Goal: Task Accomplishment & Management: Manage account settings

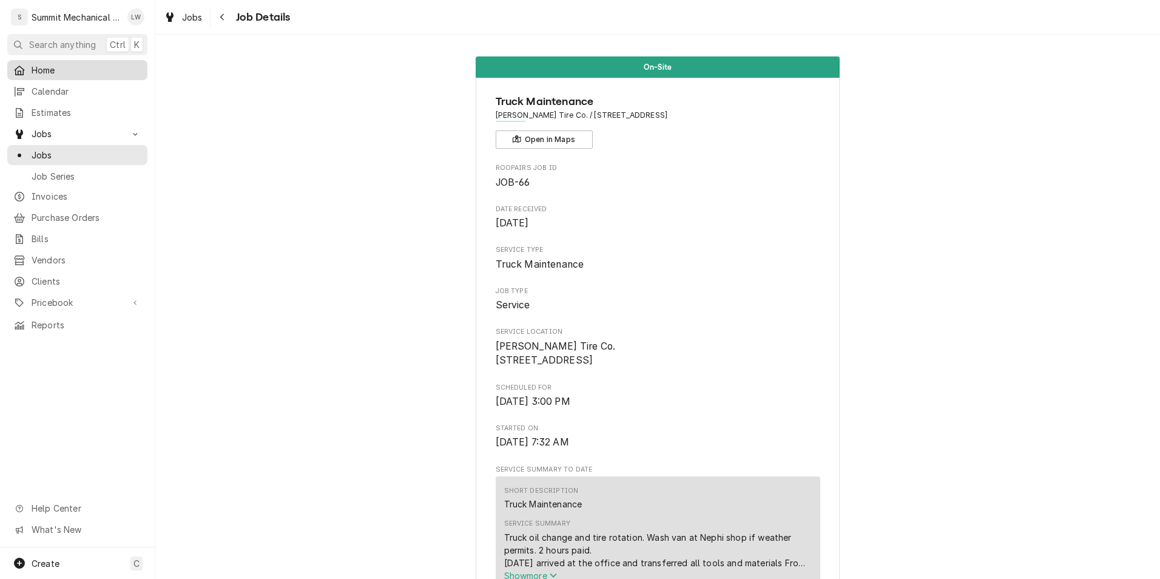
click at [51, 66] on span "Home" at bounding box center [87, 70] width 110 height 13
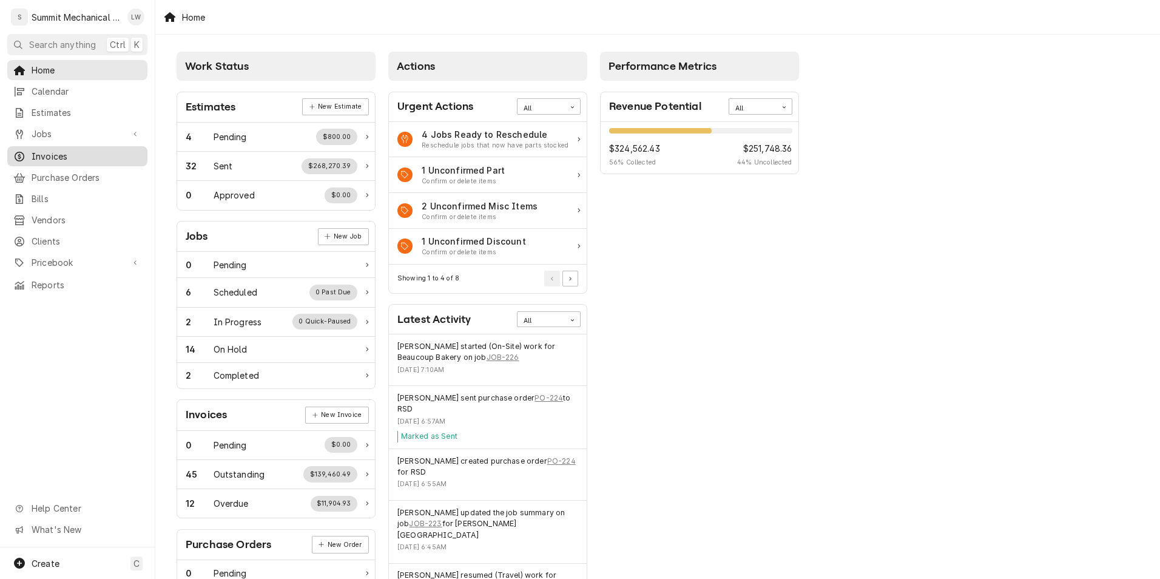
click at [67, 154] on span "Invoices" at bounding box center [87, 156] width 110 height 13
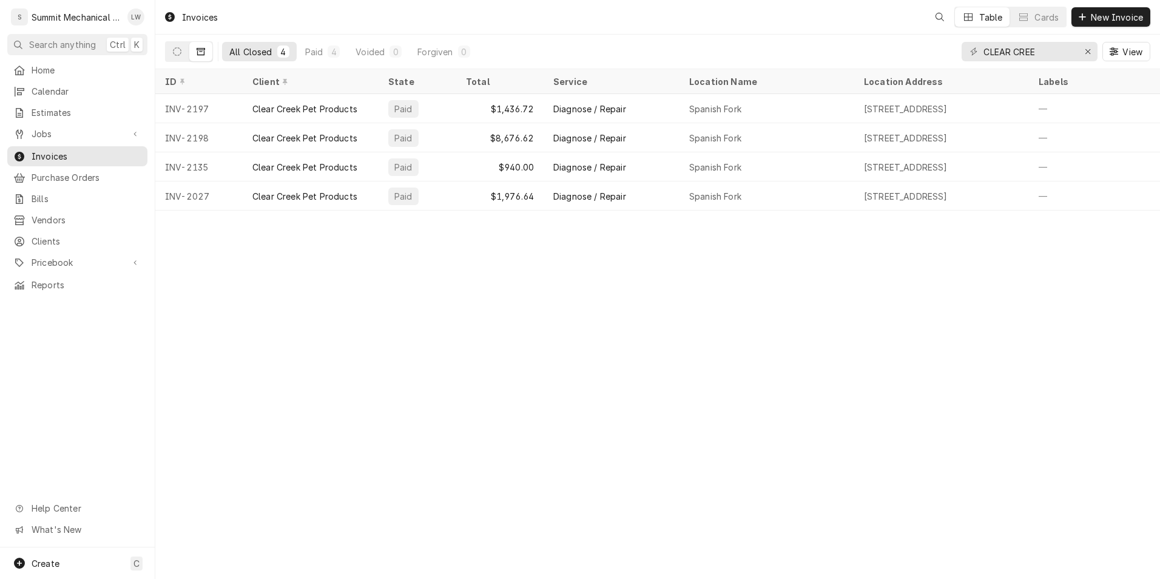
click at [204, 47] on button "Dynamic Content Wrapper" at bounding box center [200, 51] width 23 height 19
click at [1088, 47] on icon "Erase input" at bounding box center [1088, 51] width 7 height 8
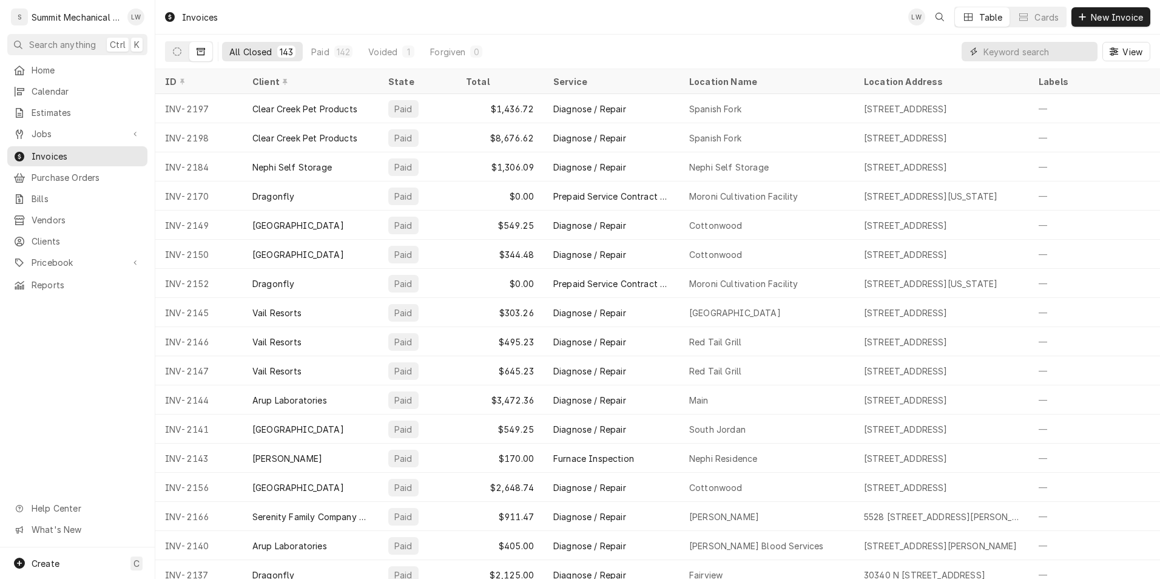
click at [1061, 50] on input "Dynamic Content Wrapper" at bounding box center [1038, 51] width 108 height 19
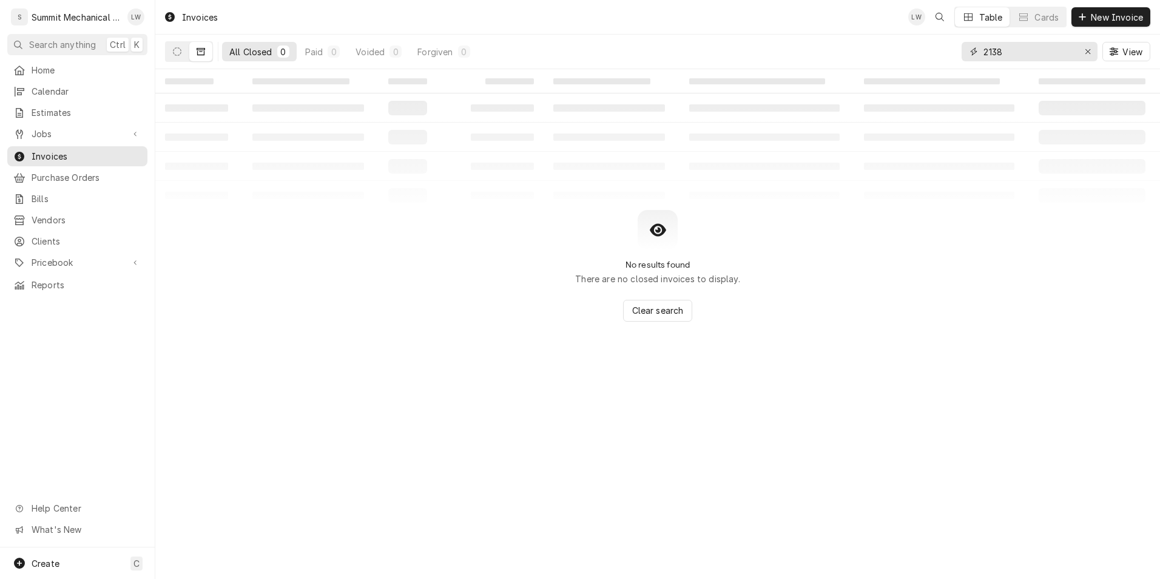
type input "2138"
click at [201, 53] on icon "Dynamic Content Wrapper" at bounding box center [201, 51] width 8 height 8
click at [156, 56] on div "All Closed 0 Paid 0 Voided 0 Forgiven 0 2138 View" at bounding box center [657, 52] width 1005 height 35
click at [170, 55] on button "Dynamic Content Wrapper" at bounding box center [177, 51] width 23 height 19
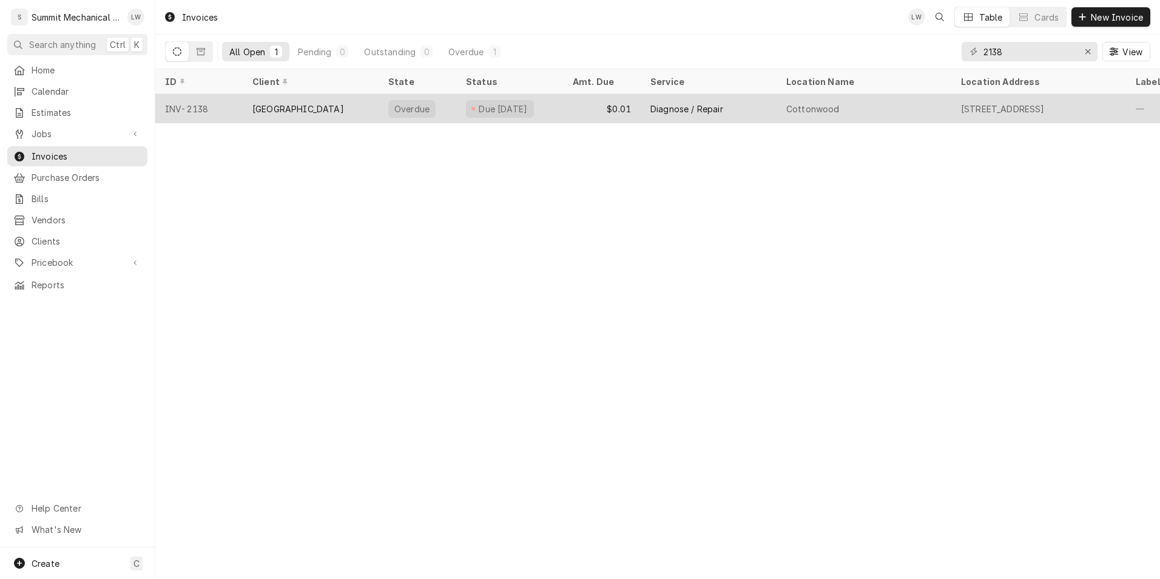
drag, startPoint x: 831, startPoint y: 111, endPoint x: 730, endPoint y: 112, distance: 100.7
click at [730, 112] on div "Diagnose / Repair" at bounding box center [709, 108] width 136 height 29
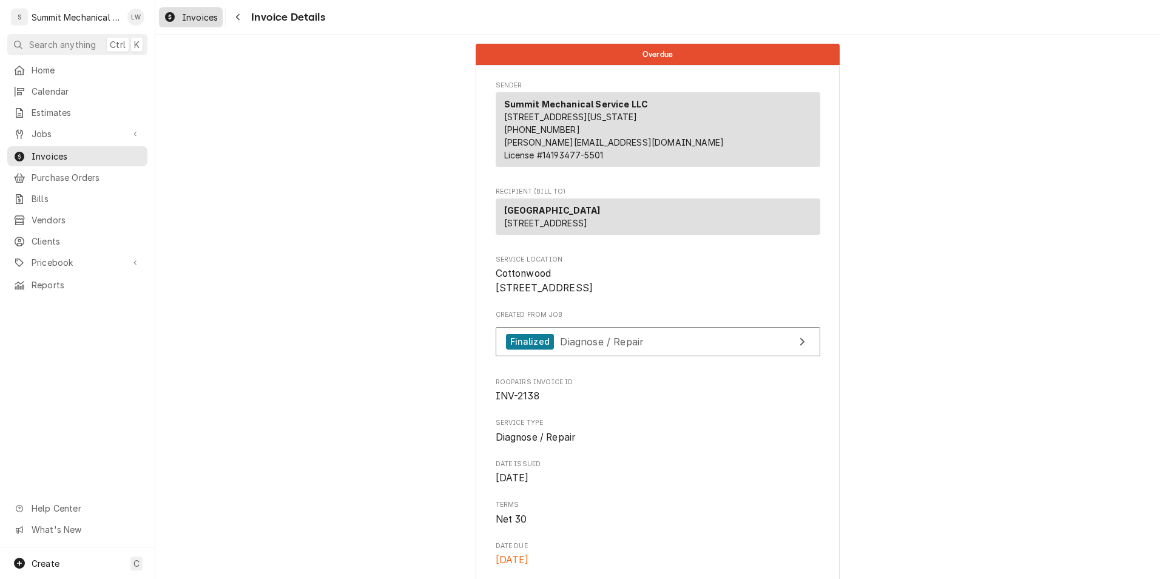
click at [206, 16] on span "Invoices" at bounding box center [200, 17] width 36 height 13
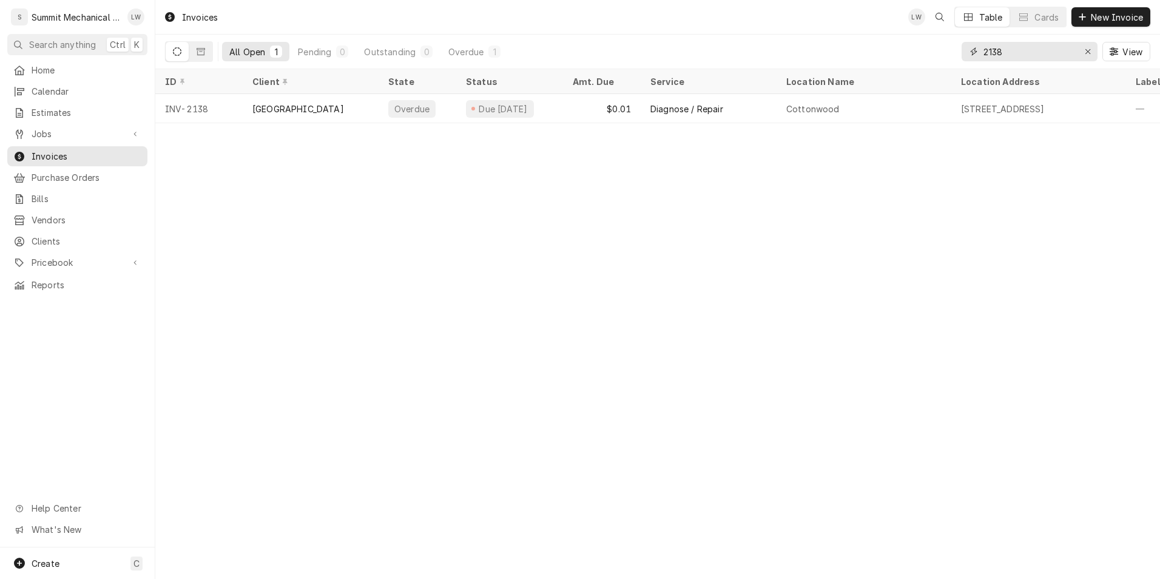
click at [1044, 47] on input "2138" at bounding box center [1029, 51] width 91 height 19
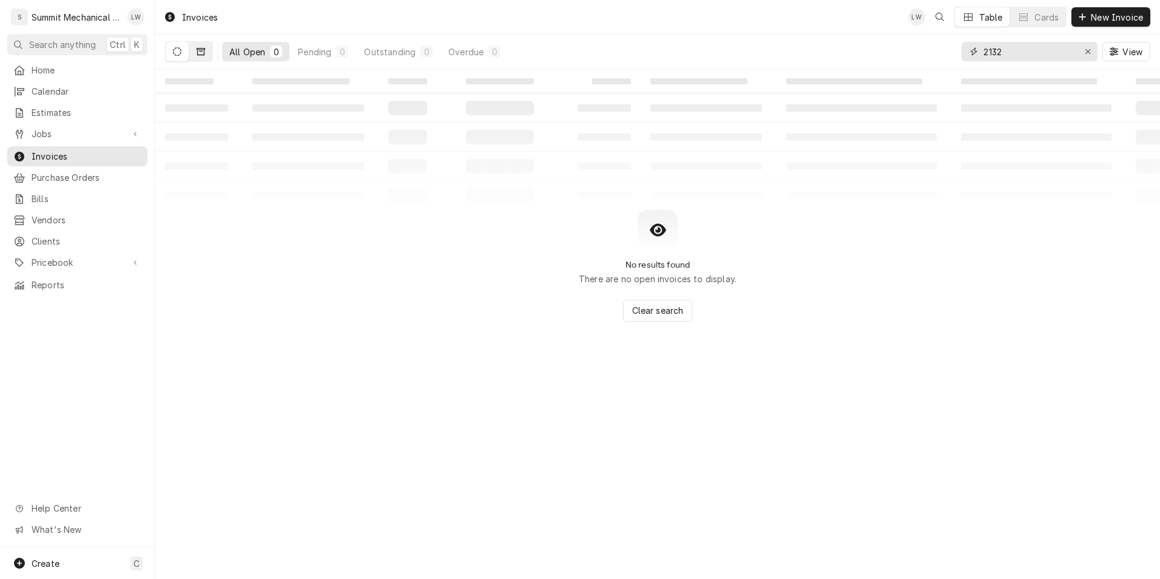
type input "2132"
click at [206, 47] on button "Dynamic Content Wrapper" at bounding box center [200, 51] width 23 height 19
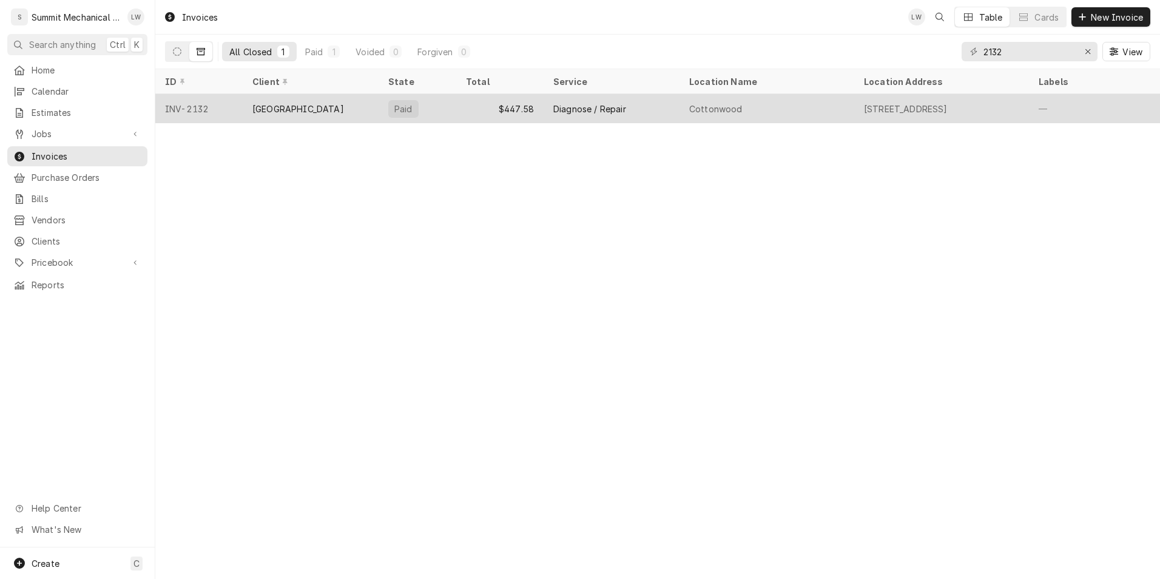
click at [470, 109] on div "$447.58" at bounding box center [499, 108] width 87 height 29
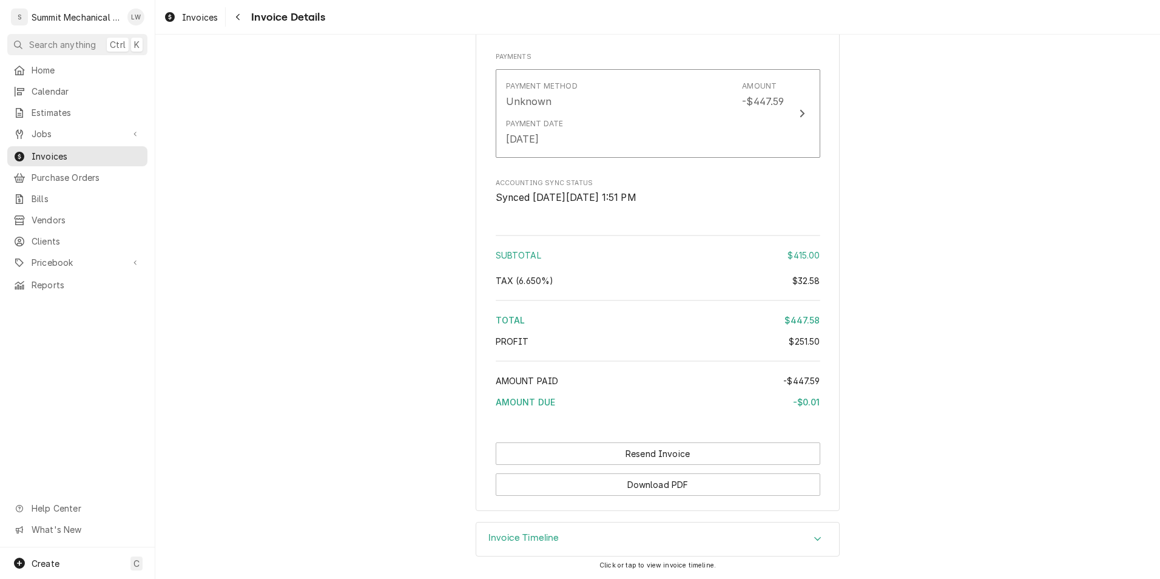
scroll to position [1840, 0]
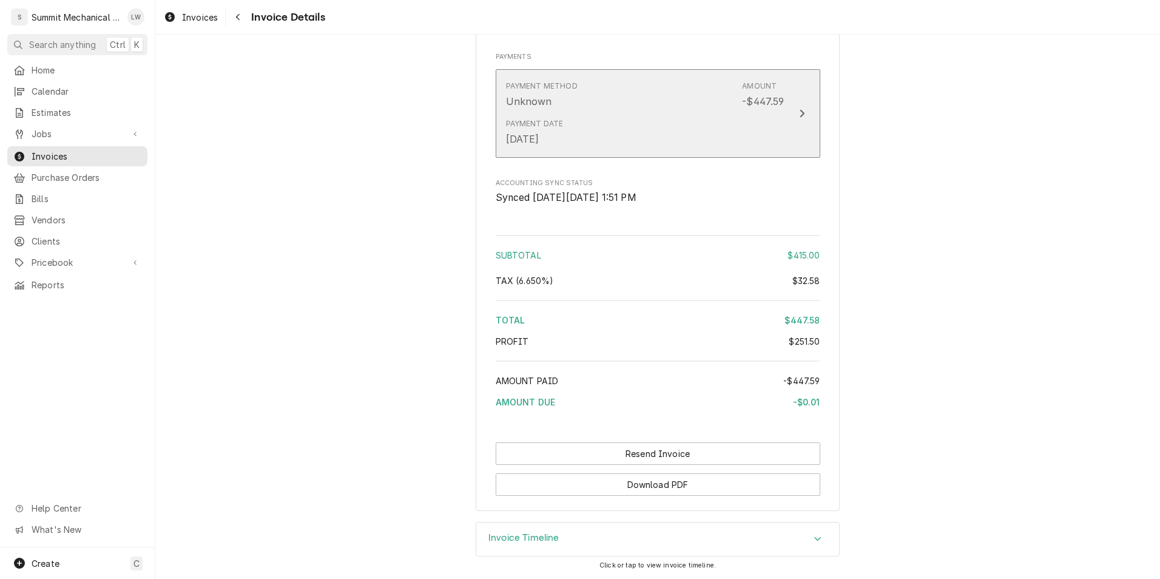
click at [624, 110] on div "Payment Method Unknown Amount -$447.59" at bounding box center [645, 95] width 278 height 38
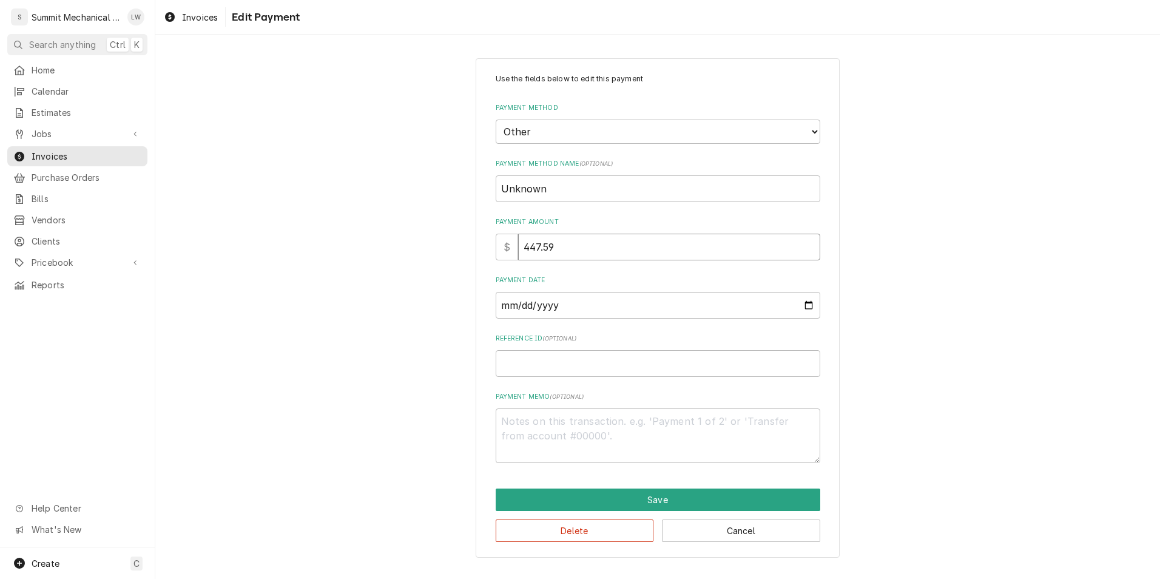
click at [613, 248] on input "447.59" at bounding box center [669, 247] width 302 height 27
type textarea "x"
type input "447.5"
type textarea "x"
type input "447.58"
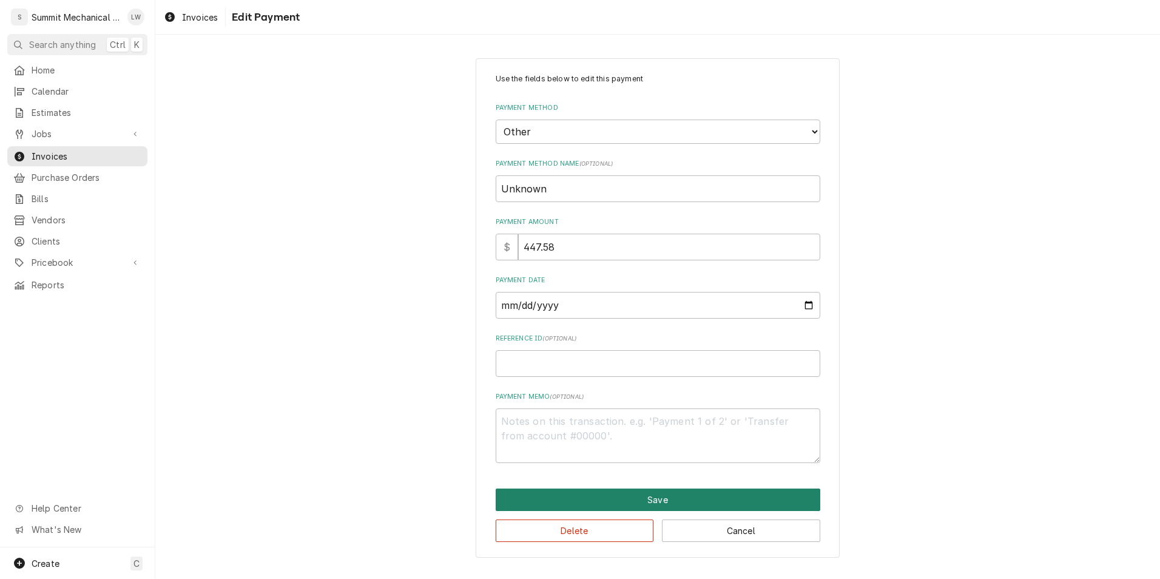
click at [647, 495] on button "Save" at bounding box center [658, 499] width 325 height 22
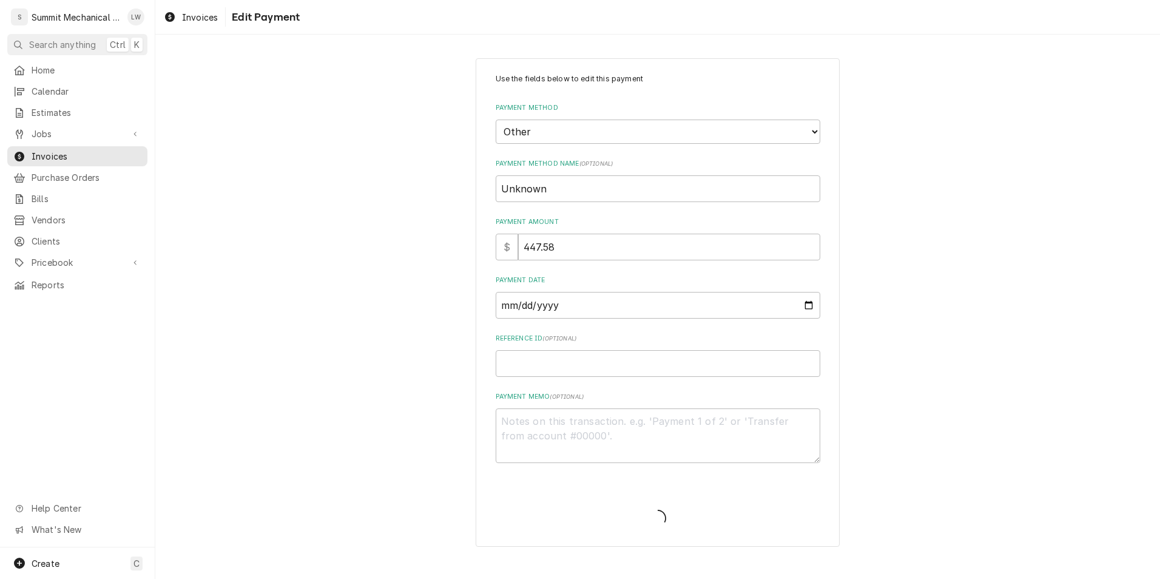
type textarea "x"
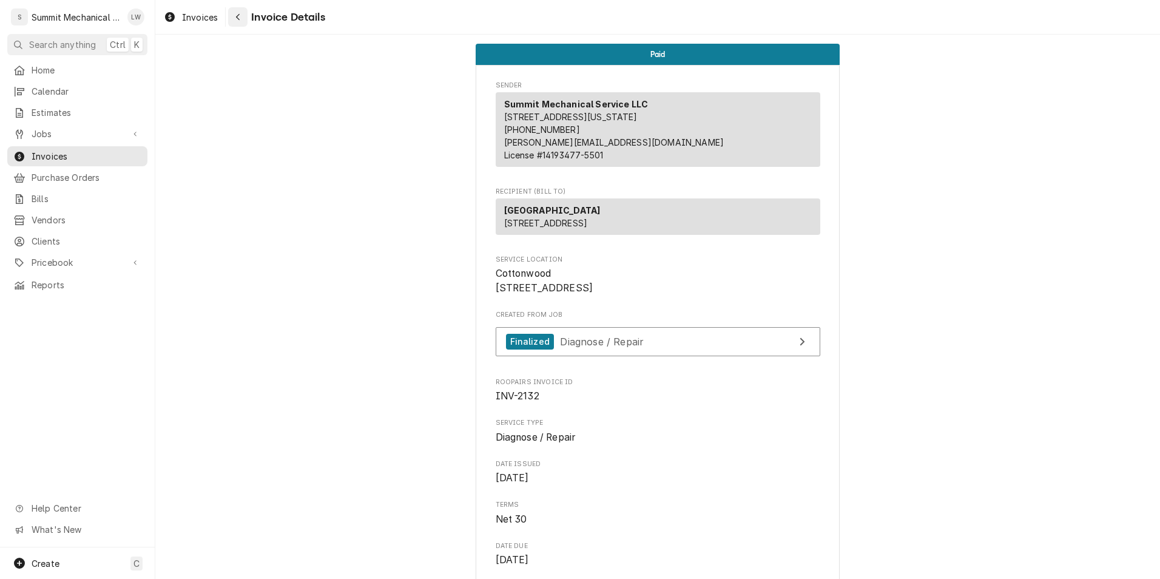
click at [237, 15] on icon "Navigate back" at bounding box center [237, 17] width 5 height 8
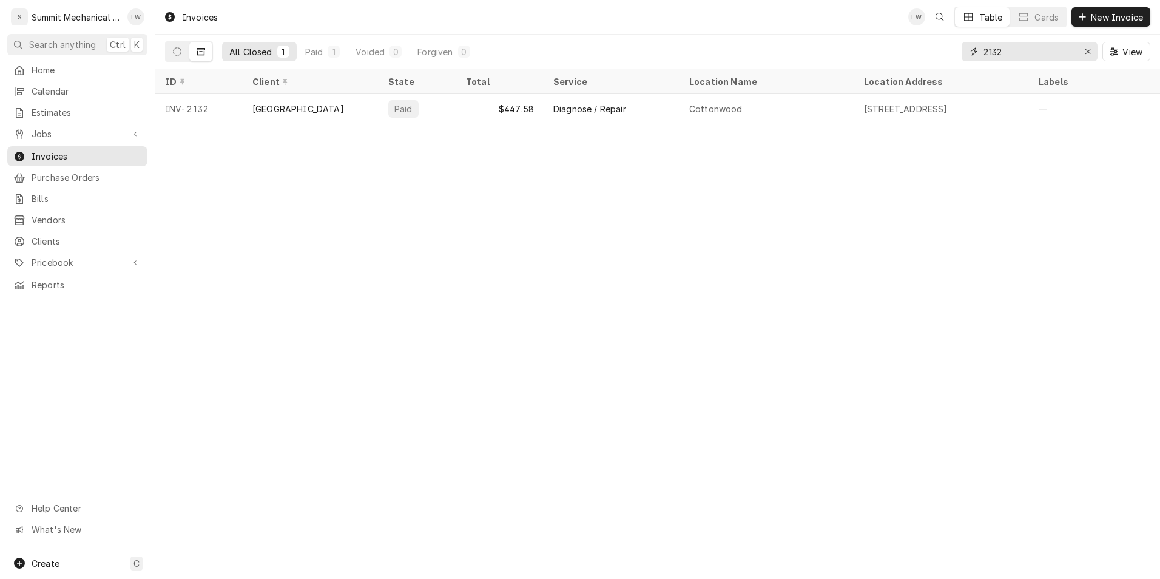
click at [1021, 49] on input "2132" at bounding box center [1029, 51] width 91 height 19
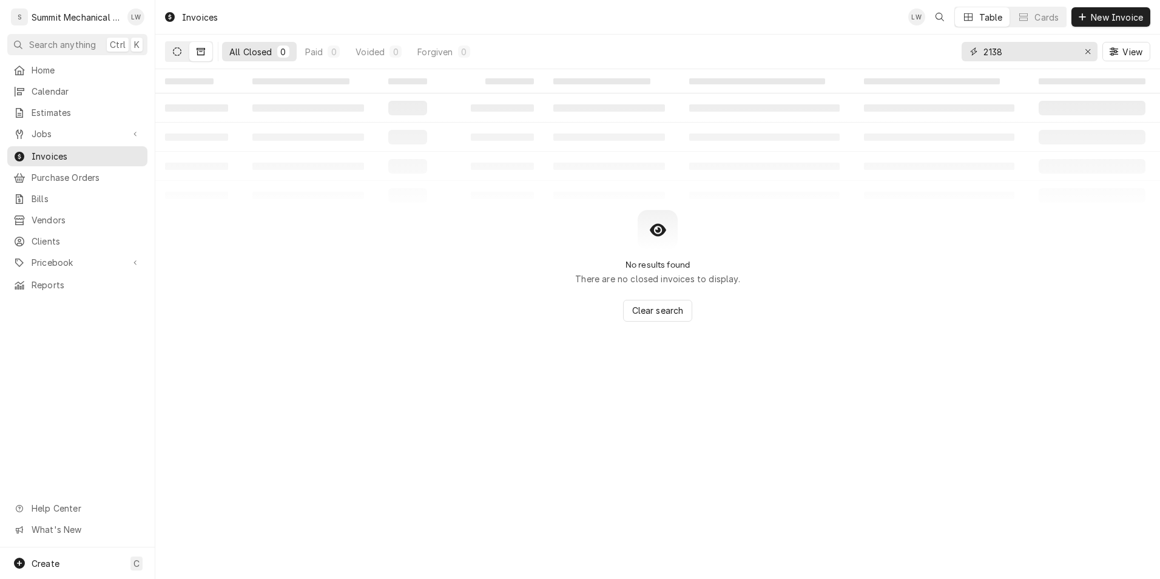
type input "2138"
click at [174, 49] on icon "Dynamic Content Wrapper" at bounding box center [177, 51] width 8 height 8
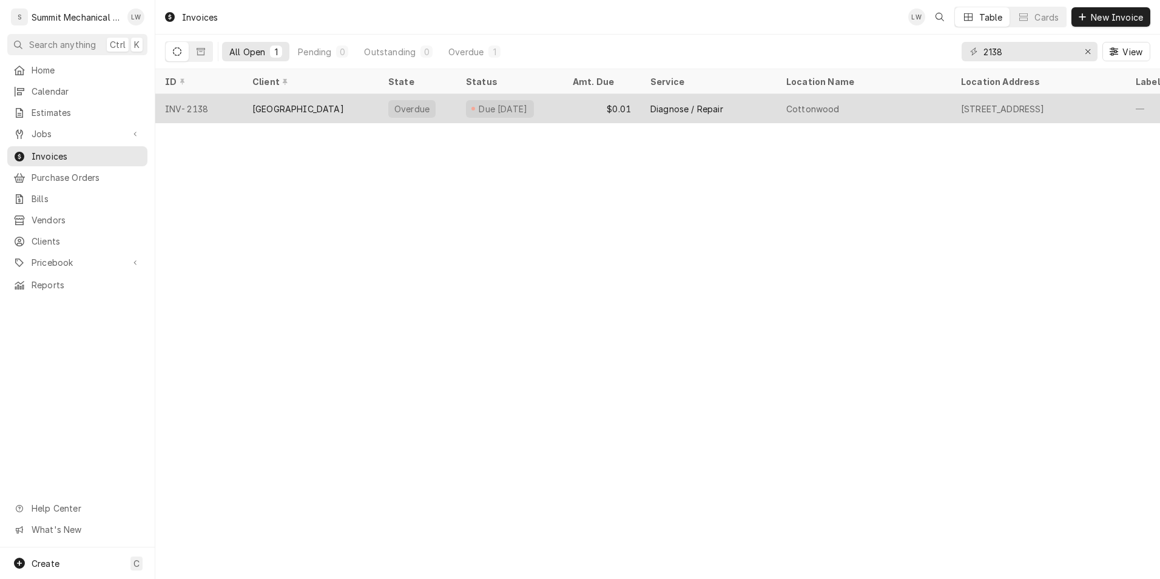
click at [654, 112] on div "Diagnose / Repair" at bounding box center [686, 109] width 73 height 13
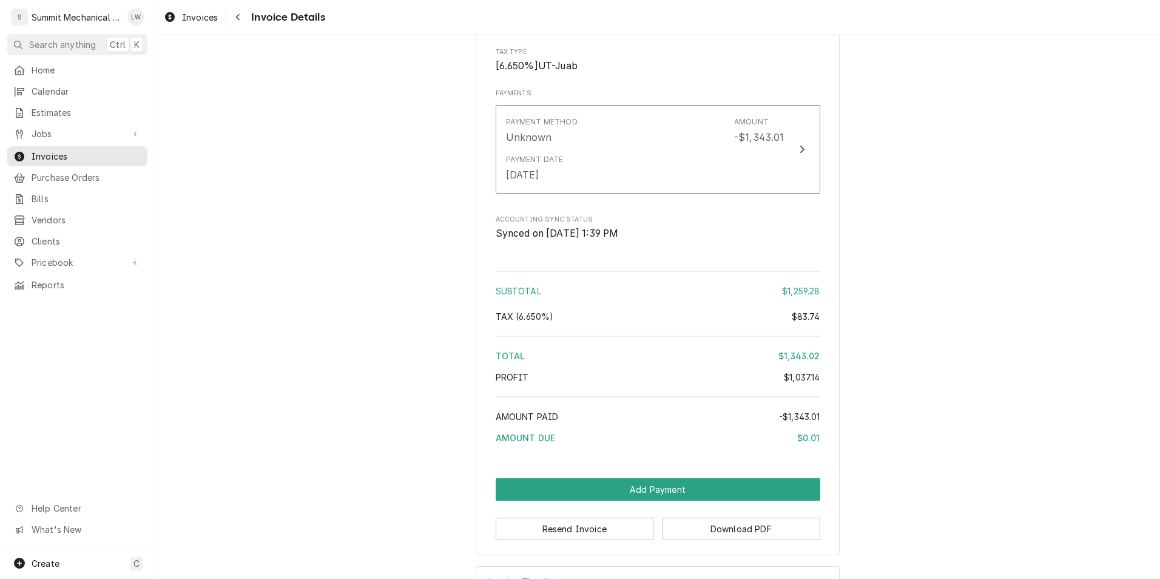
scroll to position [1856, 0]
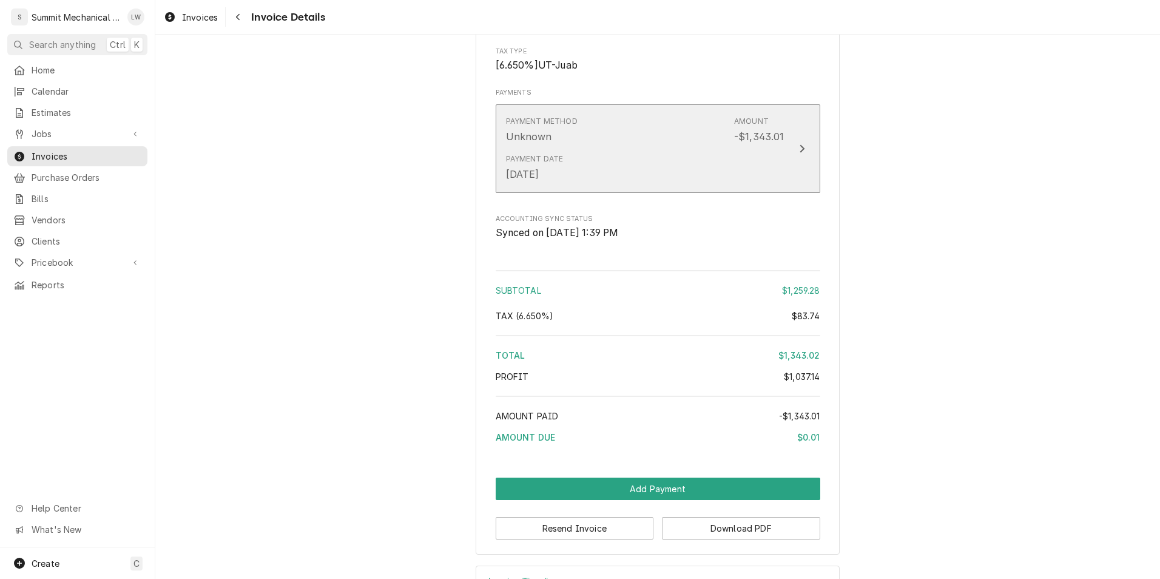
click at [672, 193] on button "Payment Method Unknown Amount -$1,343.01 Payment Date Aug 26, 2025" at bounding box center [658, 148] width 325 height 89
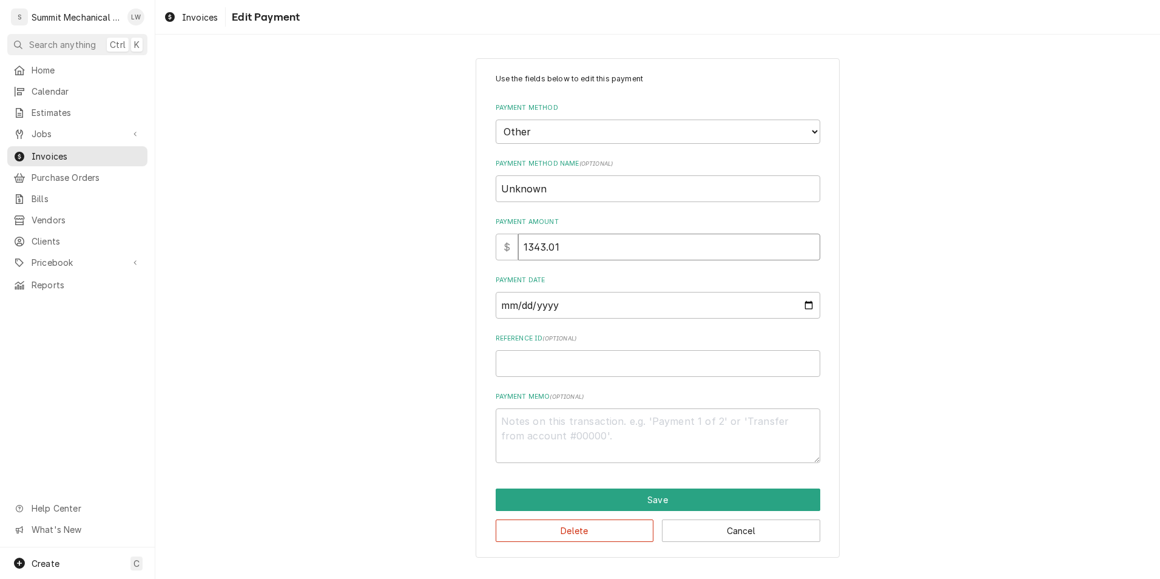
click at [598, 239] on input "1343.01" at bounding box center [669, 247] width 302 height 27
type textarea "x"
type input "1343.0"
type textarea "x"
type input "1343.02"
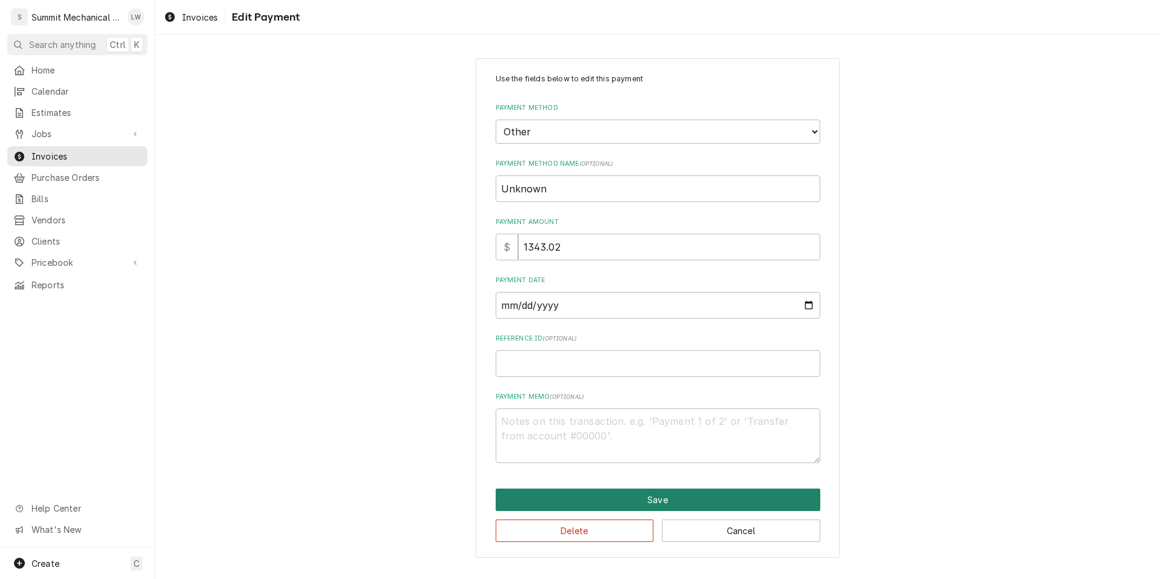
click at [677, 494] on button "Save" at bounding box center [658, 499] width 325 height 22
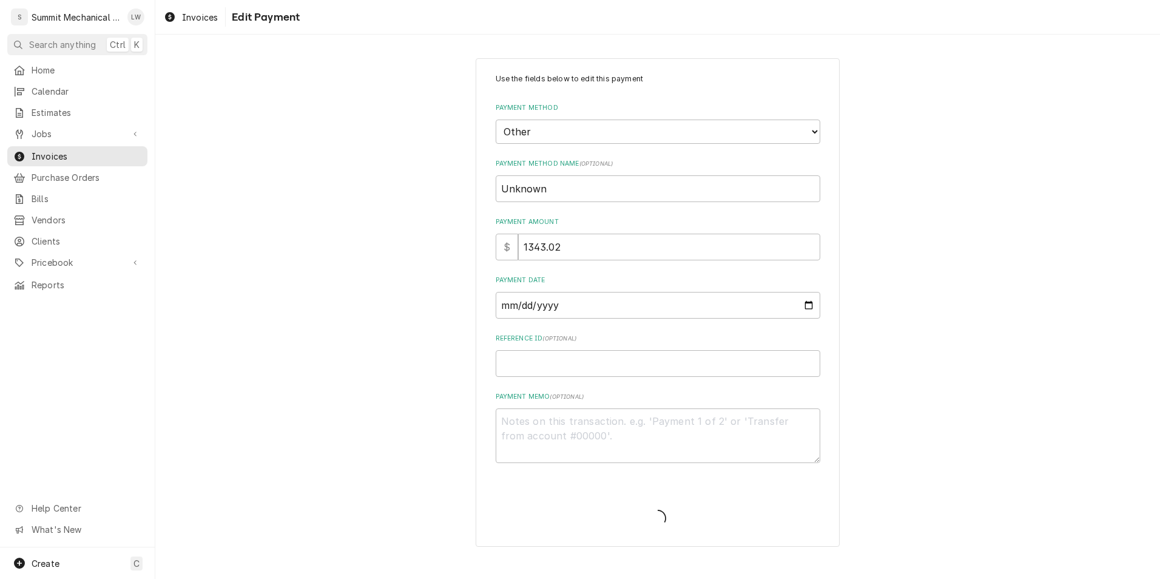
type textarea "x"
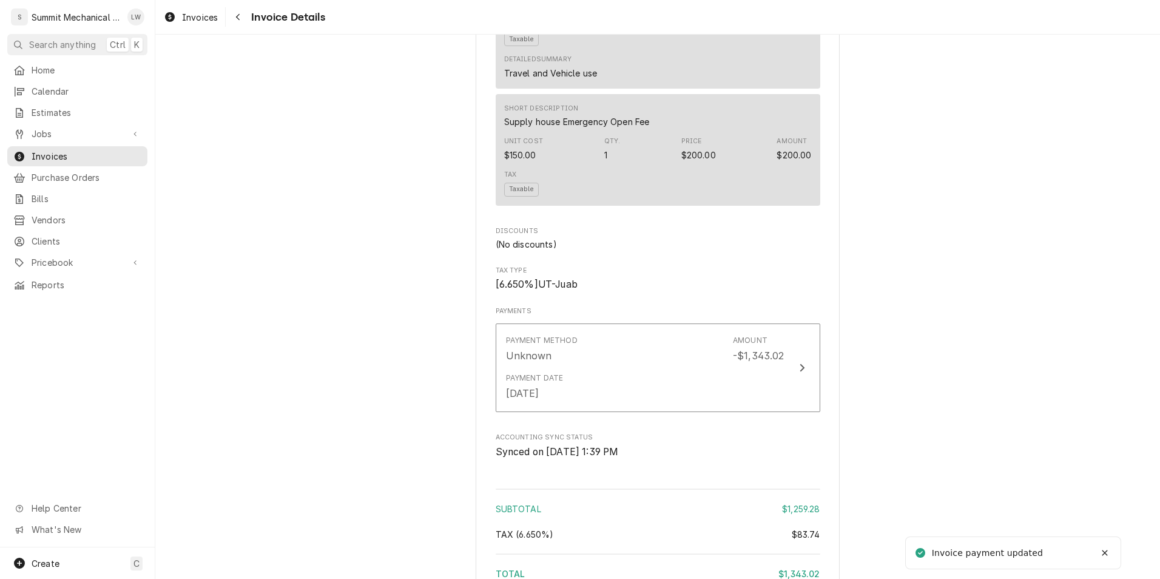
scroll to position [1959, 0]
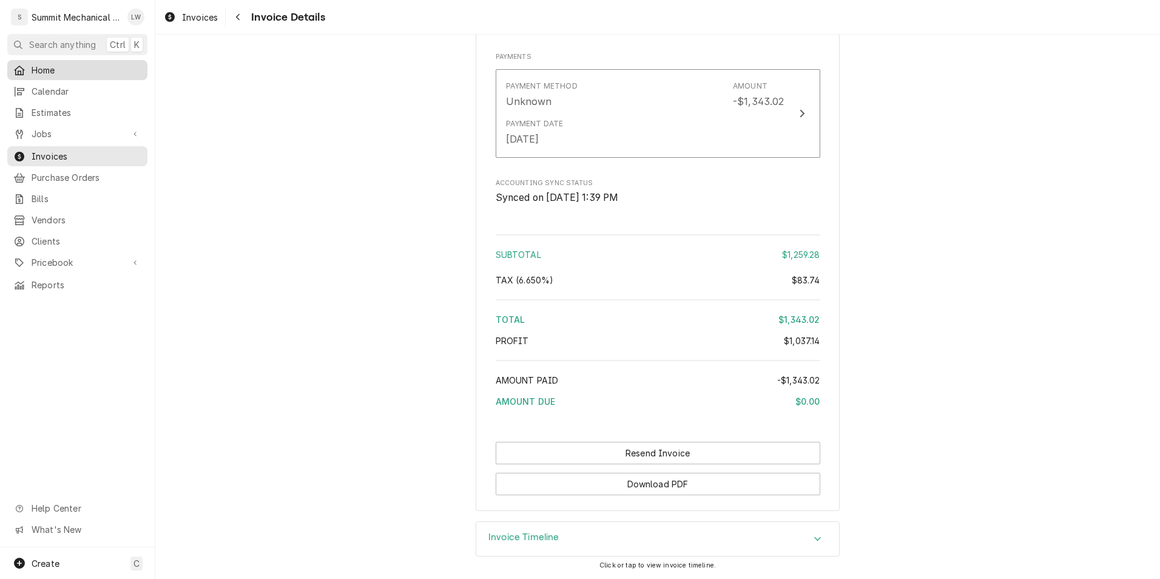
click at [64, 66] on span "Home" at bounding box center [87, 70] width 110 height 13
